Goal: Check status

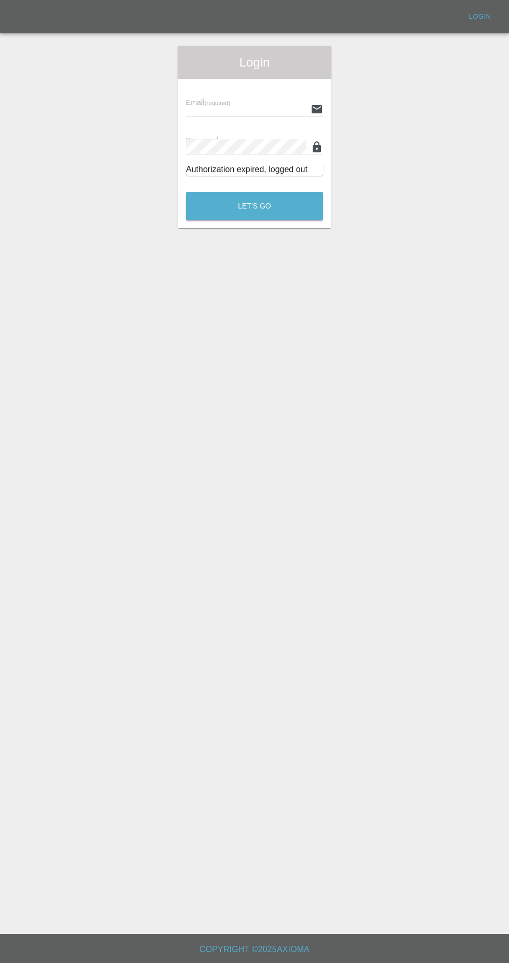
click at [255, 104] on input "text" at bounding box center [246, 108] width 121 height 15
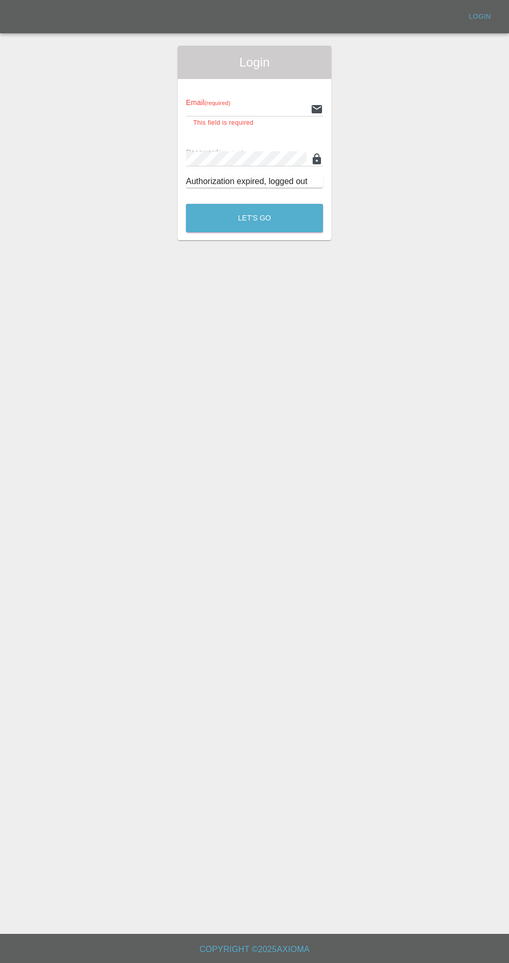
type input "[EMAIL_ADDRESS][DOMAIN_NAME]"
click at [186, 204] on button "Let's Go" at bounding box center [254, 218] width 137 height 29
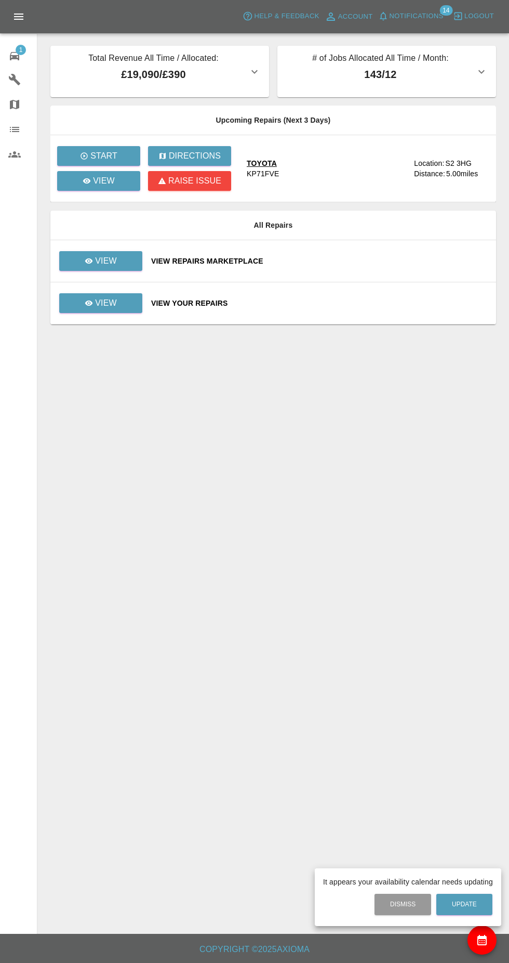
click at [440, 23] on div at bounding box center [254, 481] width 509 height 963
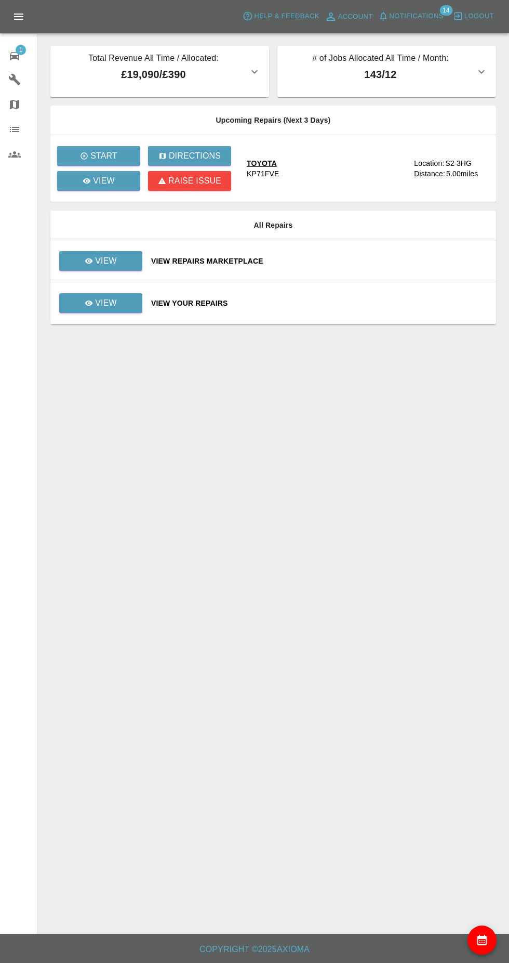
click at [436, 16] on span "Notifications" at bounding box center [417, 16] width 54 height 12
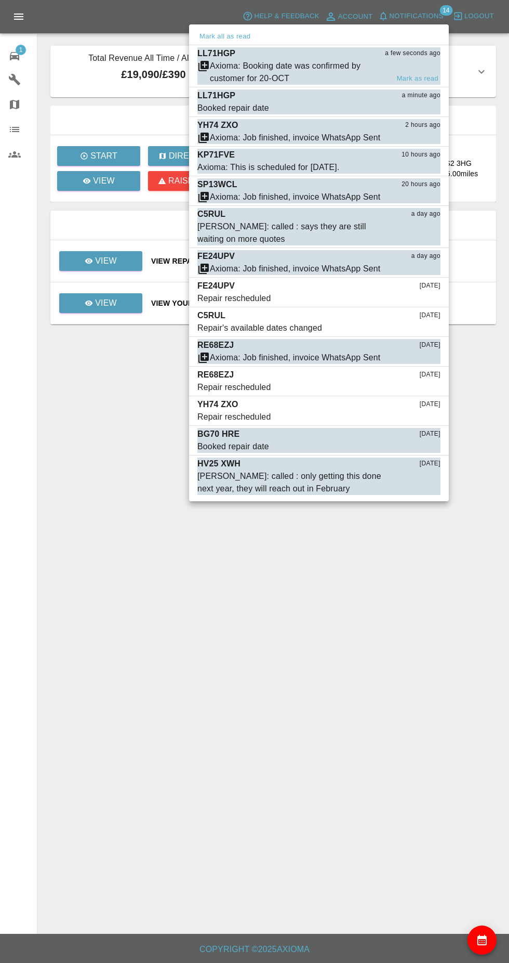
click at [305, 73] on div "Axioma: Booking date was confirmed by customer for 20-OCT" at bounding box center [299, 72] width 179 height 25
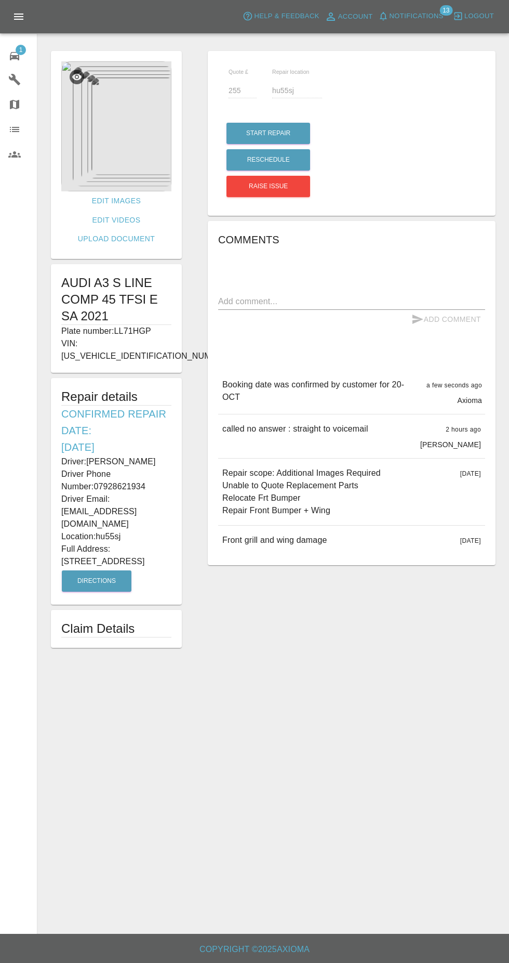
copy div "Driver: [PERSON_NAME] Driver Phone Number: 07928621934 Driver Email: [EMAIL_ADD…"
